Goal: Task Accomplishment & Management: Use online tool/utility

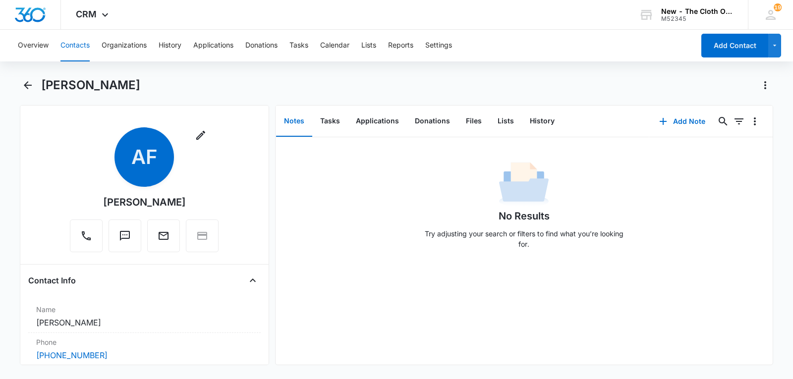
scroll to position [132, 0]
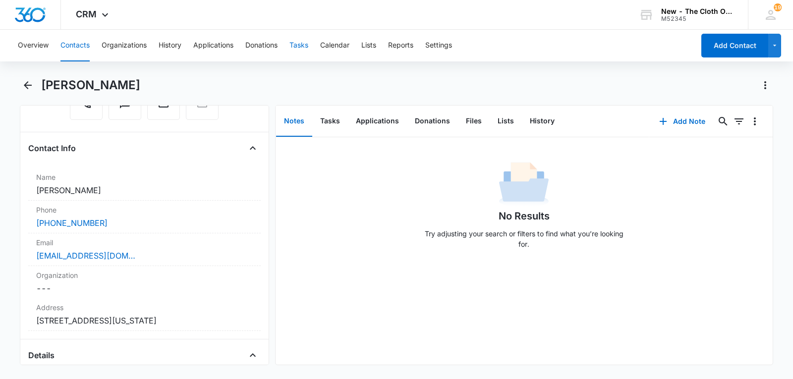
click at [301, 42] on button "Tasks" at bounding box center [298, 46] width 19 height 32
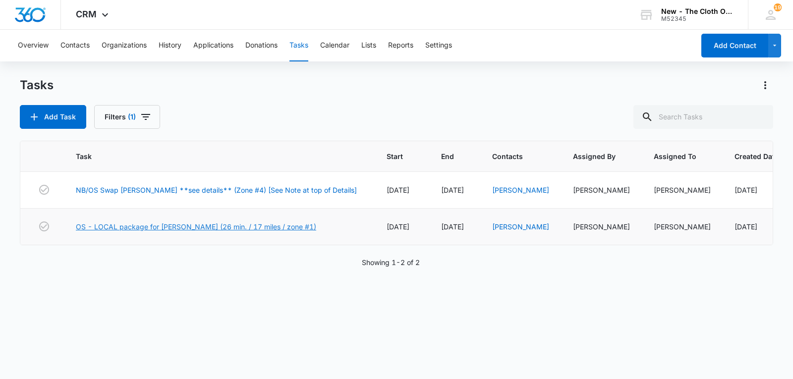
click at [207, 232] on link "OS - LOCAL package for [PERSON_NAME] (26 min. / 17 miles / zone #1)" at bounding box center [196, 227] width 240 height 10
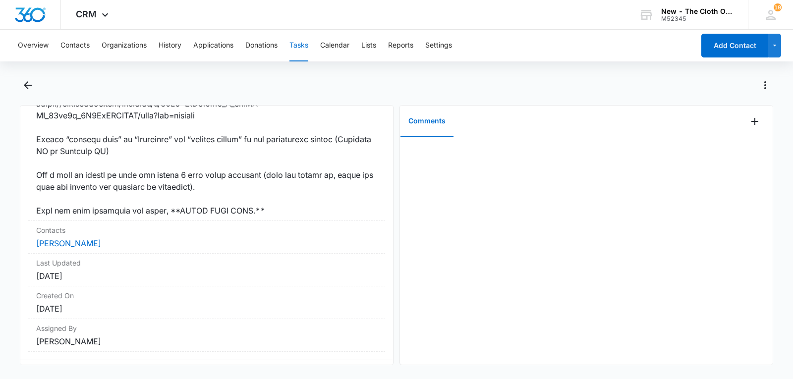
scroll to position [821, 0]
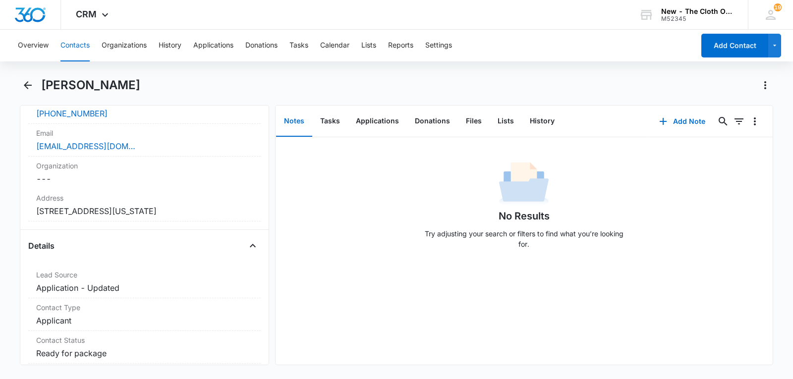
scroll to position [165, 0]
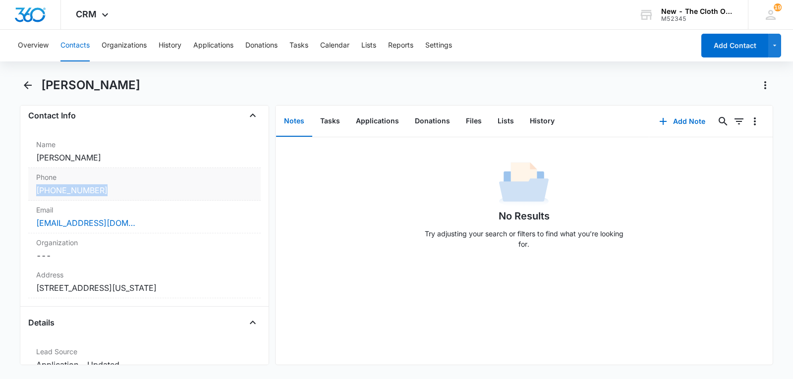
drag, startPoint x: 64, startPoint y: 184, endPoint x: 115, endPoint y: 197, distance: 52.7
click at [115, 197] on div "Phone Cancel Save Changes (856) 905-7894" at bounding box center [144, 184] width 232 height 33
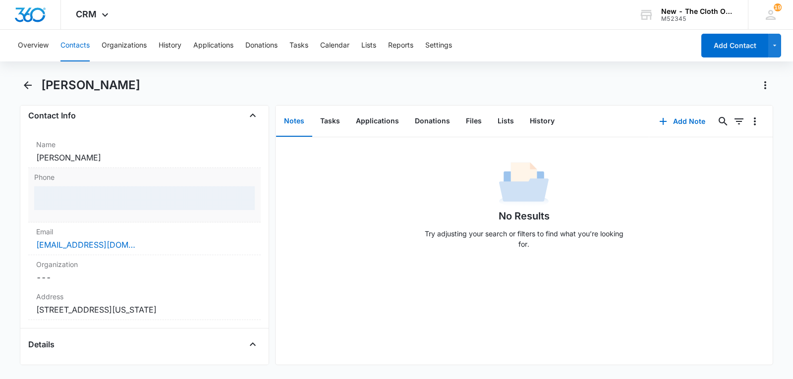
copy link "[PHONE_NUMBER]"
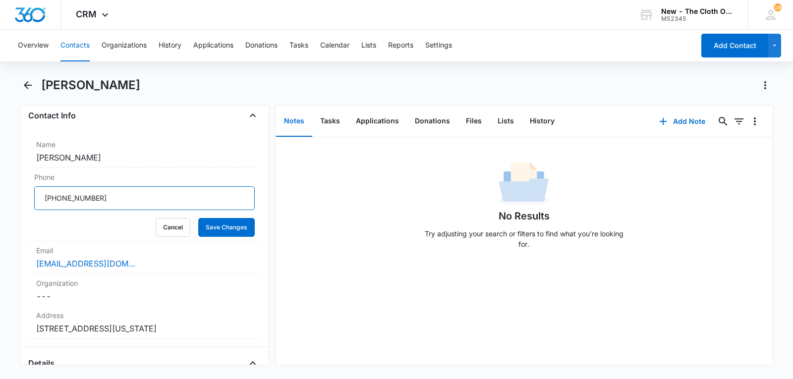
drag, startPoint x: 128, startPoint y: 195, endPoint x: 7, endPoint y: 196, distance: 121.0
click at [7, 196] on main "Ariel Frazier Remove AF Ariel Frazier Contact Info Name Cancel Save Changes Ari…" at bounding box center [396, 227] width 793 height 300
